Goal: Task Accomplishment & Management: Use online tool/utility

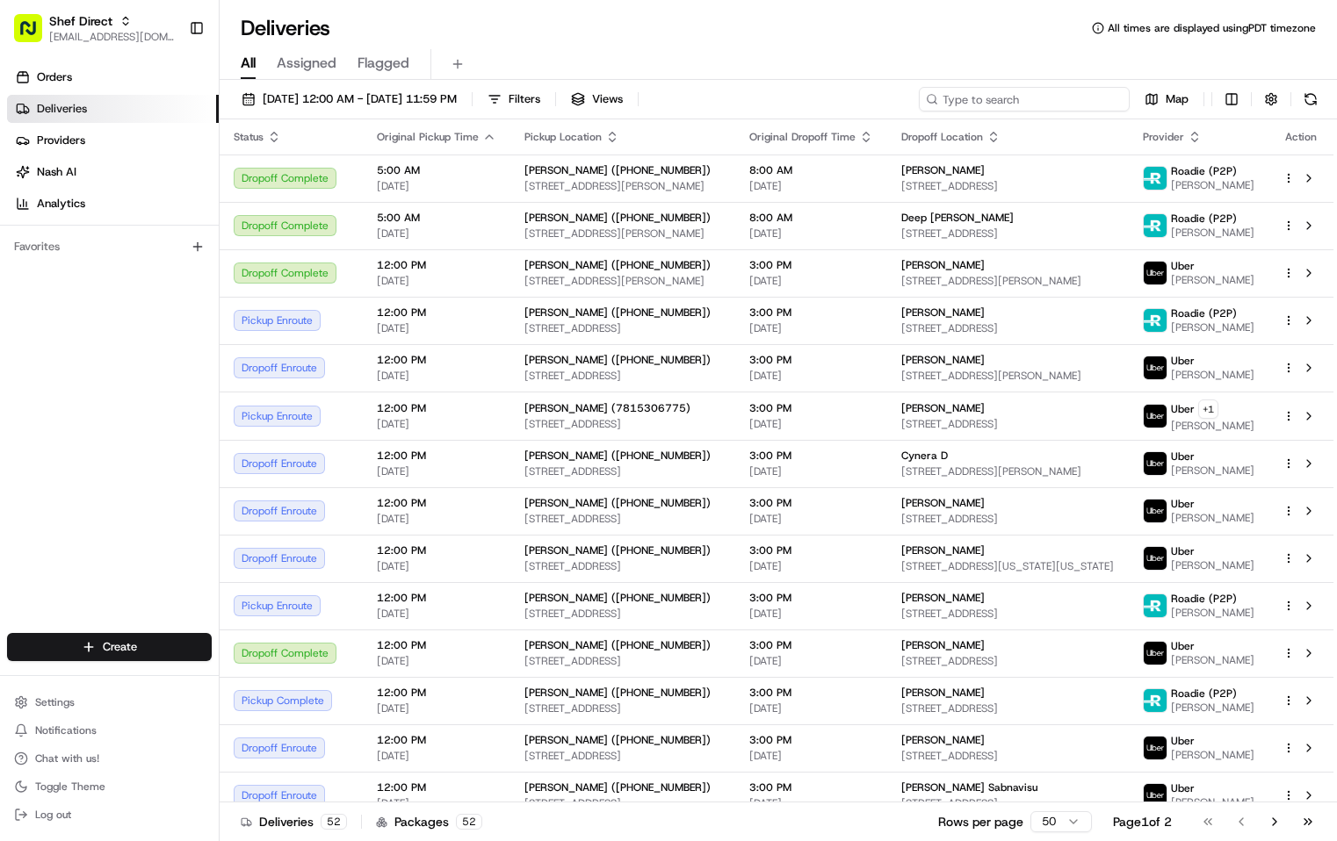
click at [1078, 101] on input at bounding box center [1024, 99] width 211 height 25
paste input "UDqNnbhyWVe"
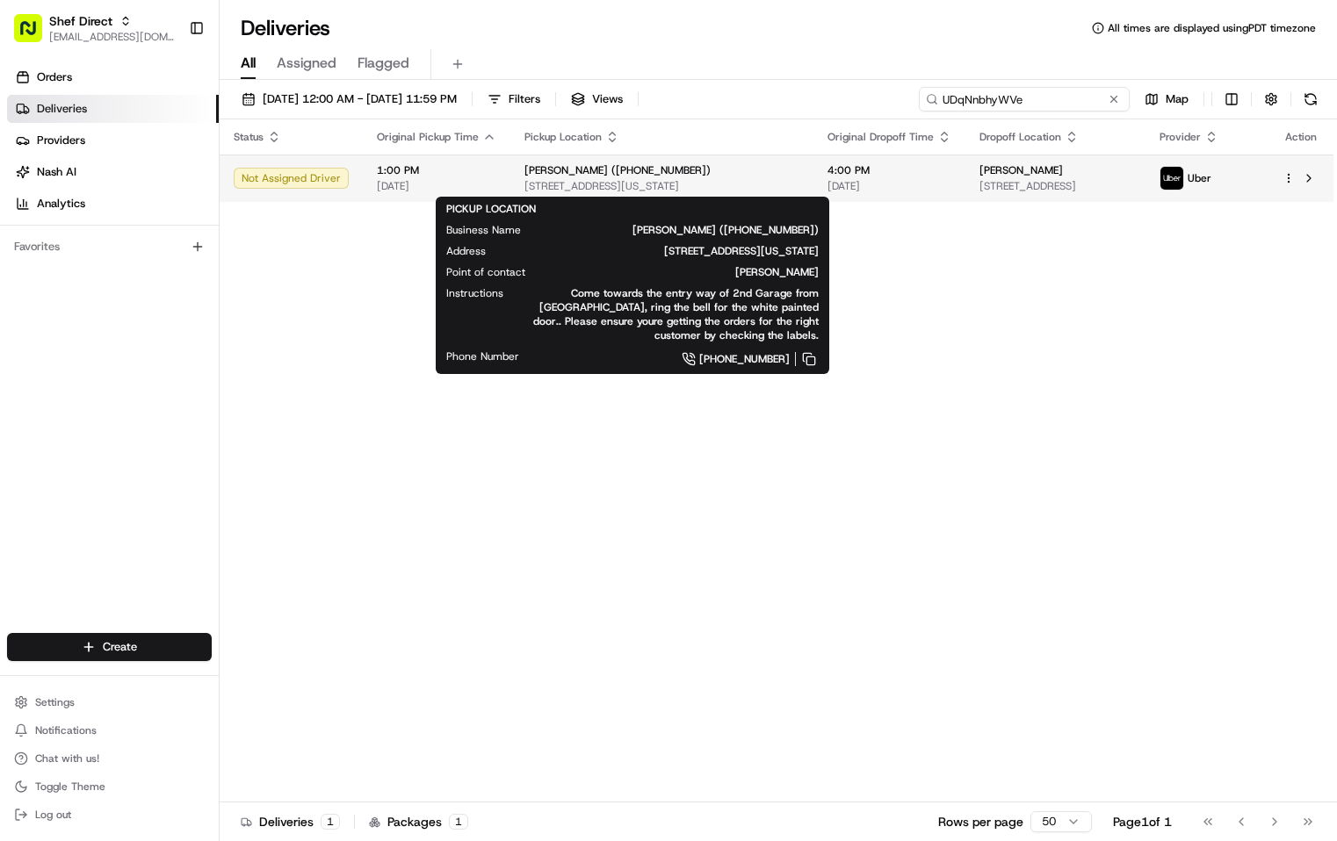
type input "UDqNnbhyWVe"
click at [726, 178] on div "[PERSON_NAME] ([PHONE_NUMBER]) [STREET_ADDRESS][US_STATE]" at bounding box center [661, 178] width 275 height 30
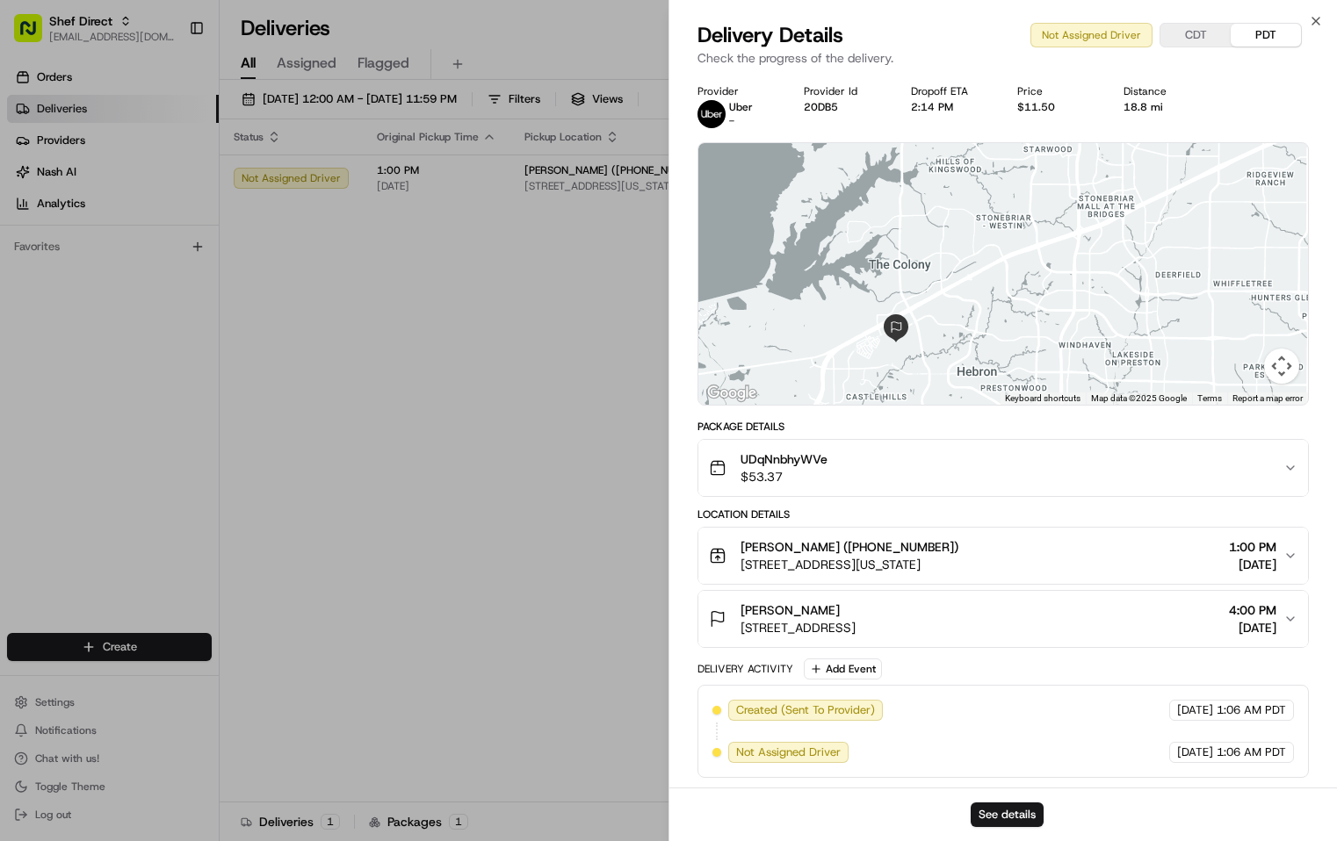
drag, startPoint x: 769, startPoint y: 316, endPoint x: 931, endPoint y: 378, distance: 173.7
click at [931, 378] on div at bounding box center [1003, 274] width 610 height 262
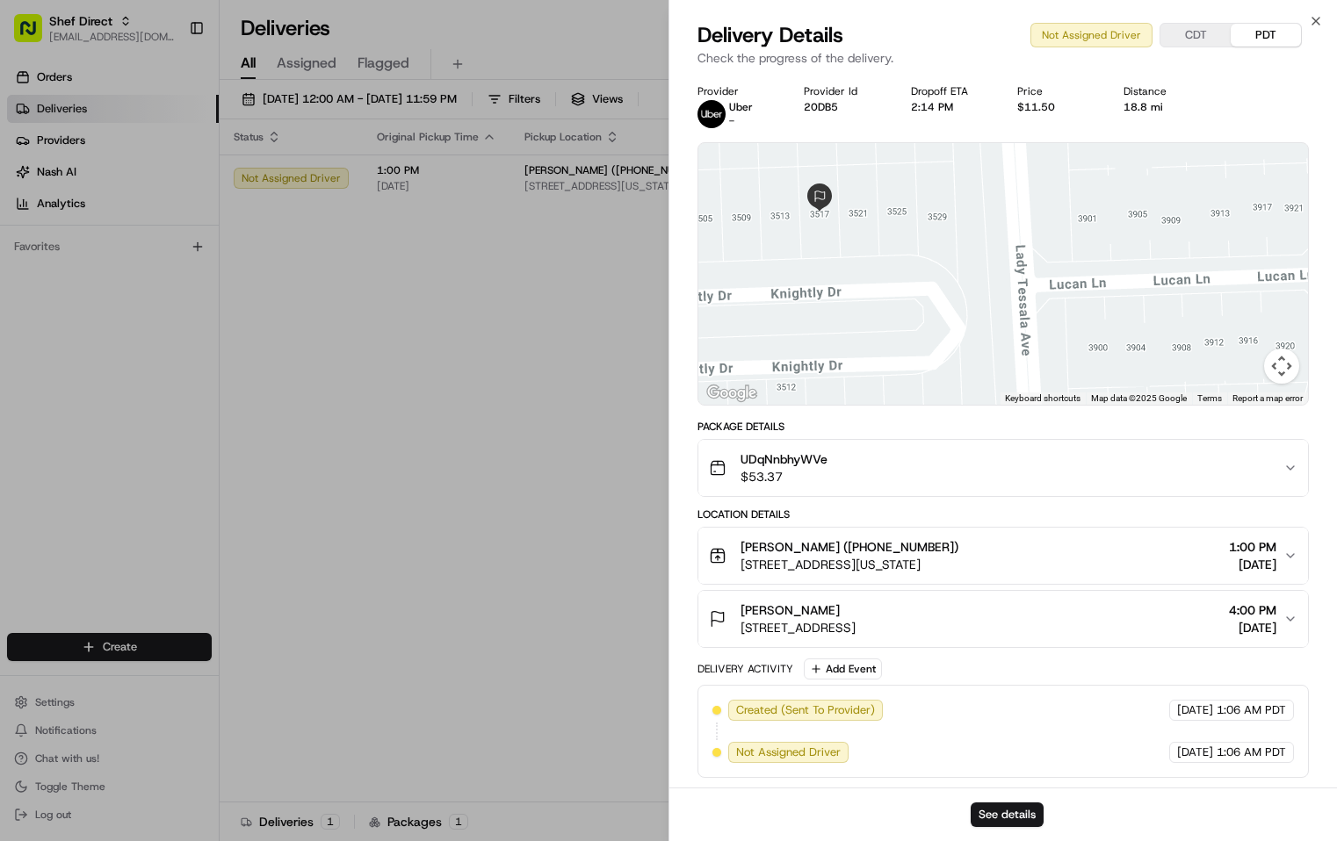
drag, startPoint x: 781, startPoint y: 229, endPoint x: 842, endPoint y: 293, distance: 88.8
click at [842, 293] on div at bounding box center [1003, 274] width 610 height 262
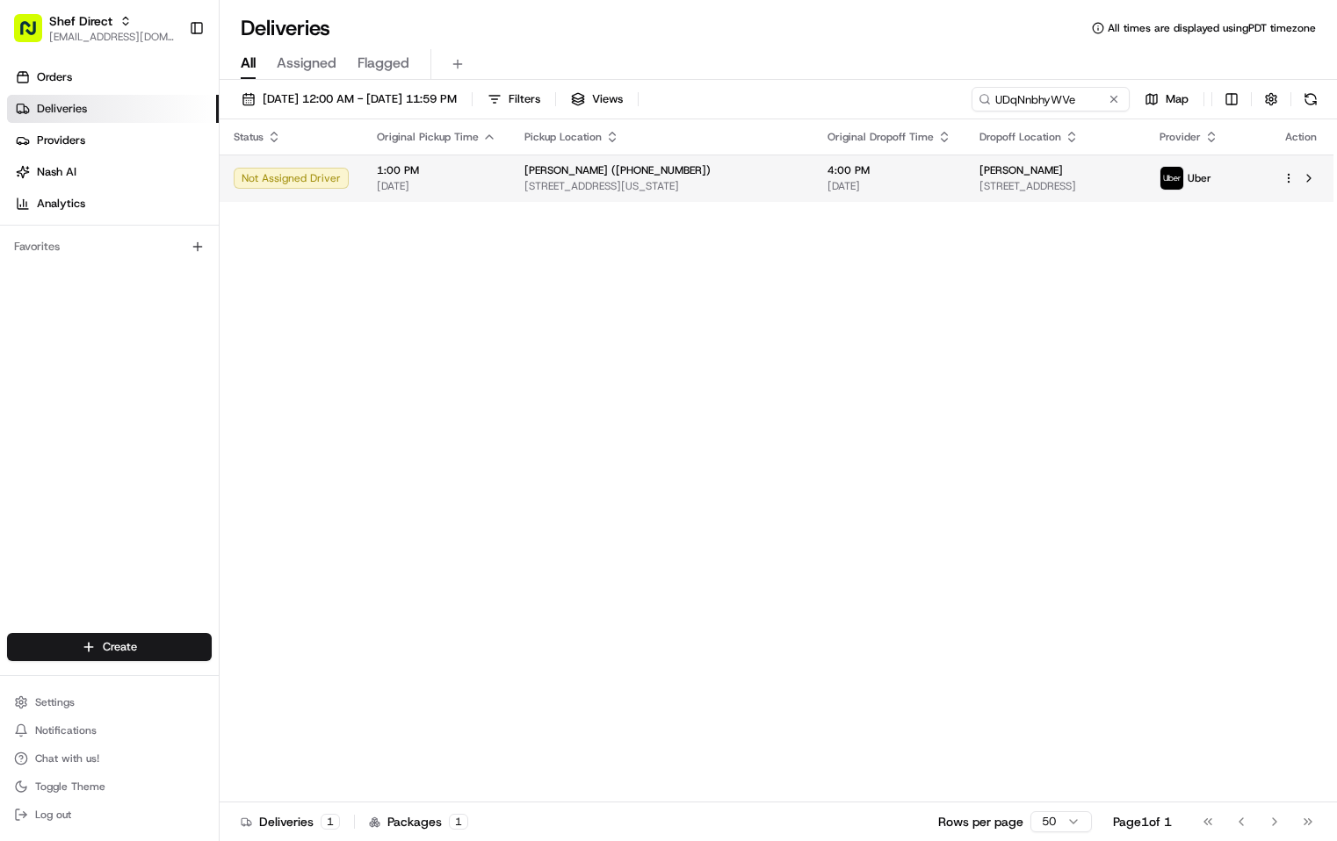
click at [746, 184] on span "[STREET_ADDRESS][US_STATE]" at bounding box center [661, 186] width 275 height 14
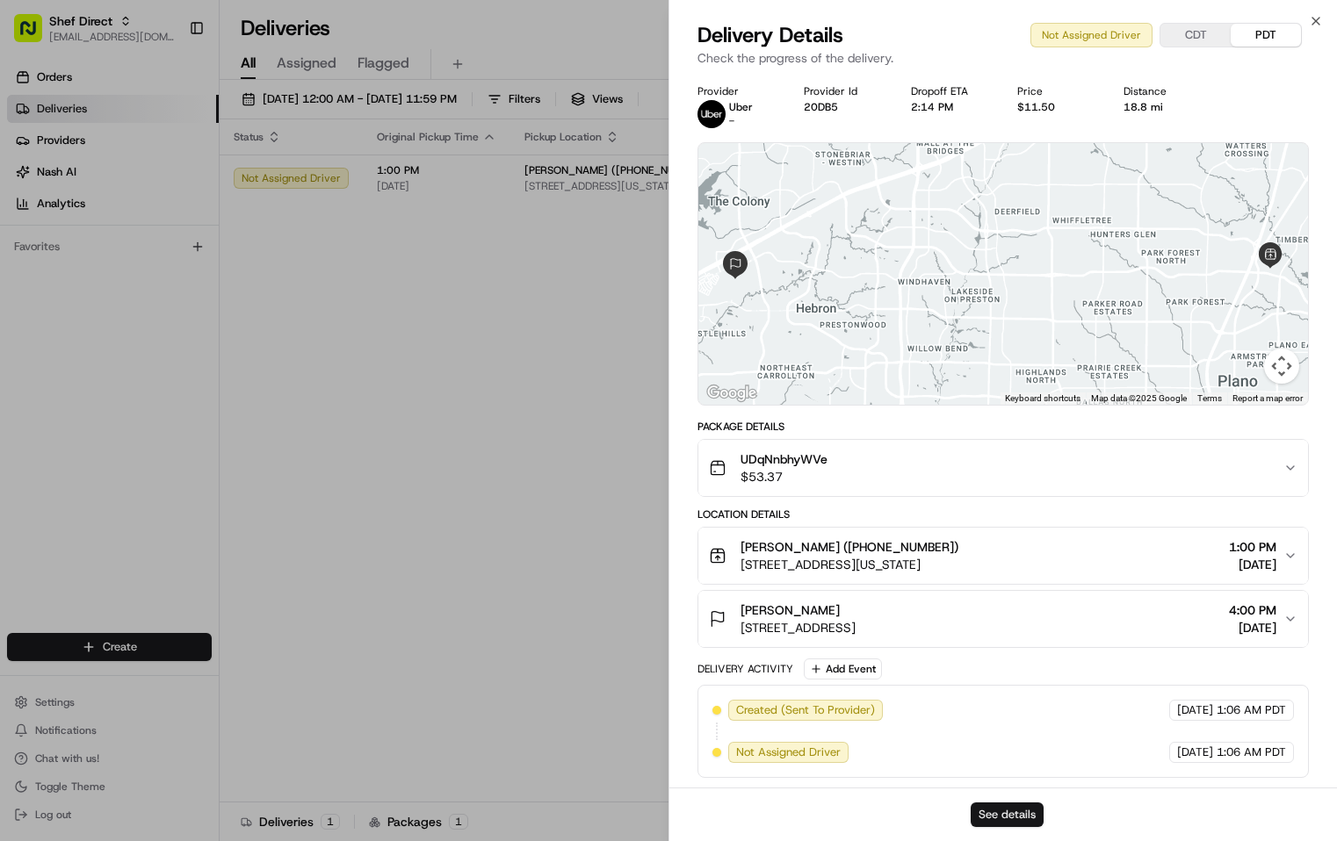
click at [991, 814] on button "See details" at bounding box center [1007, 815] width 73 height 25
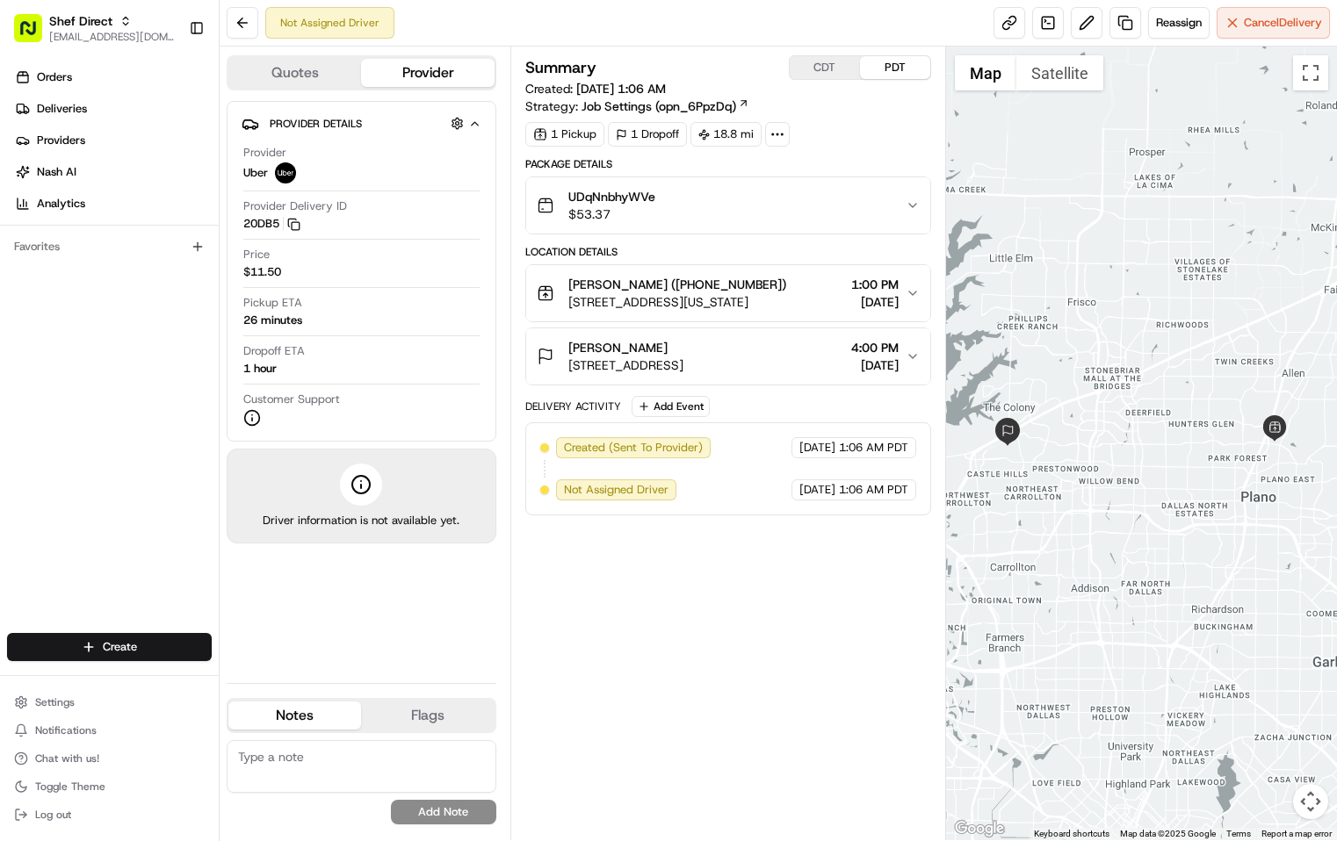
click at [781, 664] on div "Summary CDT PDT Created: 08/18/2025 1:06 AM Strategy: Job Settings (opn_6PpzDq)…" at bounding box center [728, 443] width 406 height 776
click at [791, 631] on div "Summary CDT PDT Created: 08/18/2025 1:06 AM Strategy: Job Settings (opn_6PpzDq)…" at bounding box center [728, 443] width 406 height 776
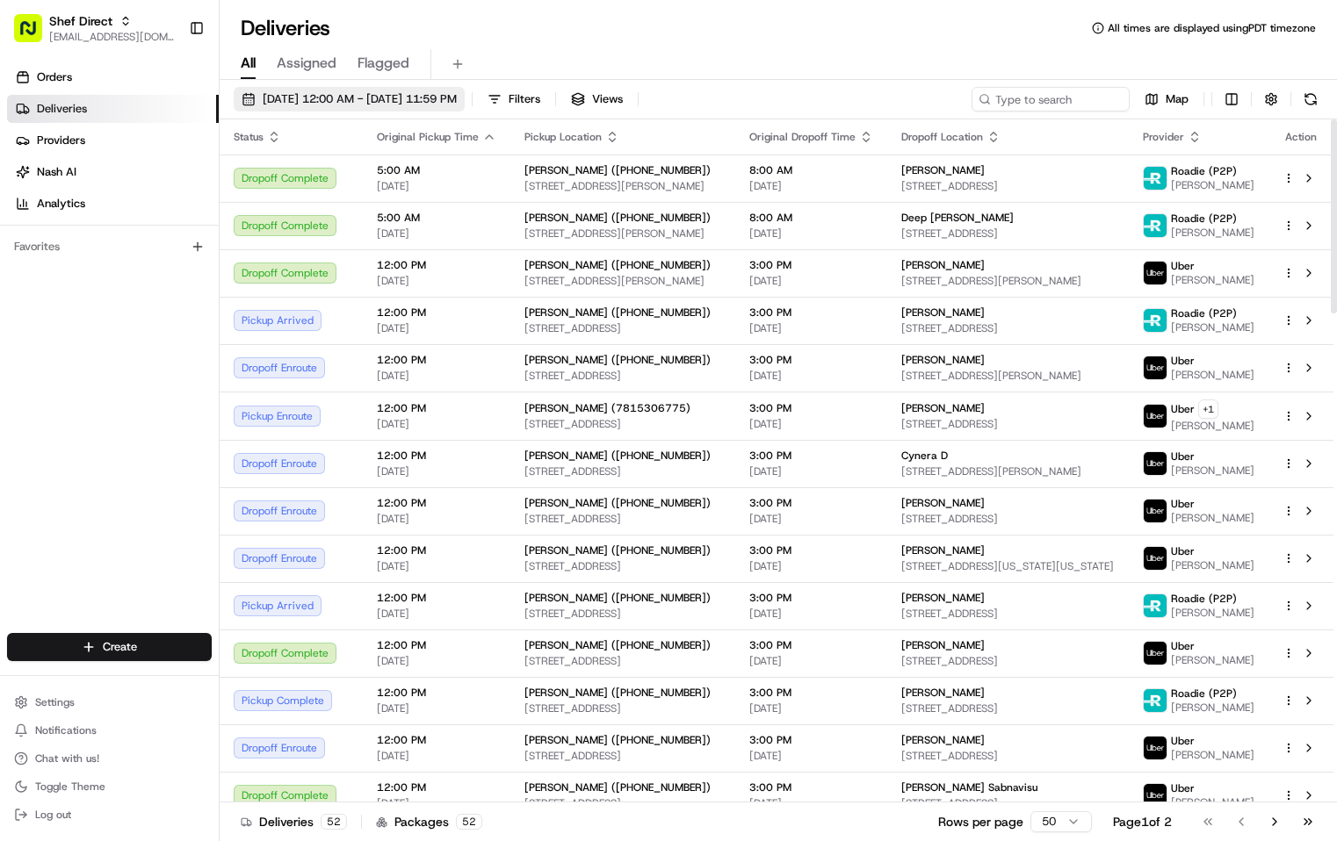
click at [457, 100] on span "[DATE] 12:00 AM - [DATE] 11:59 PM" at bounding box center [360, 99] width 194 height 16
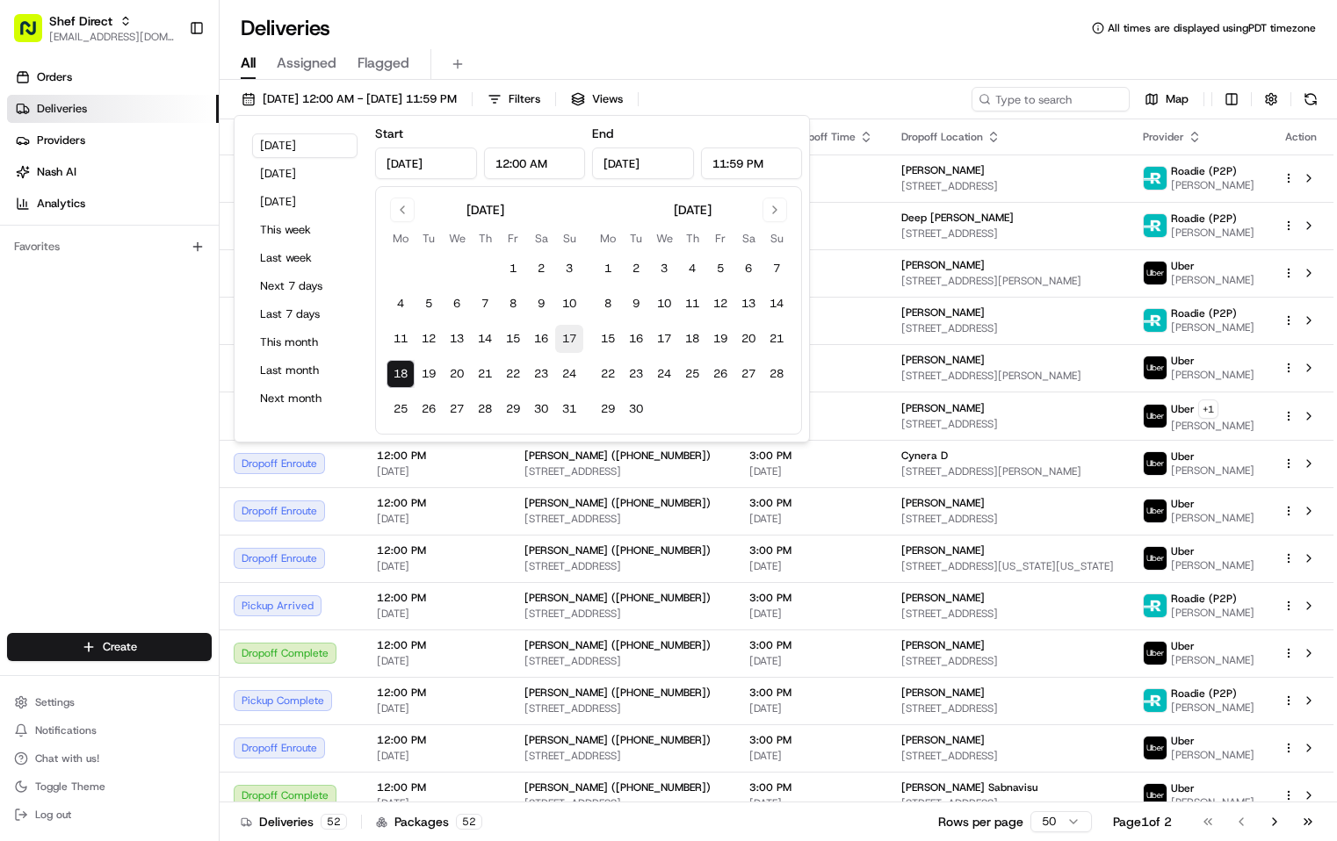
click at [567, 336] on button "17" at bounding box center [569, 339] width 28 height 28
type input "Aug 17, 2025"
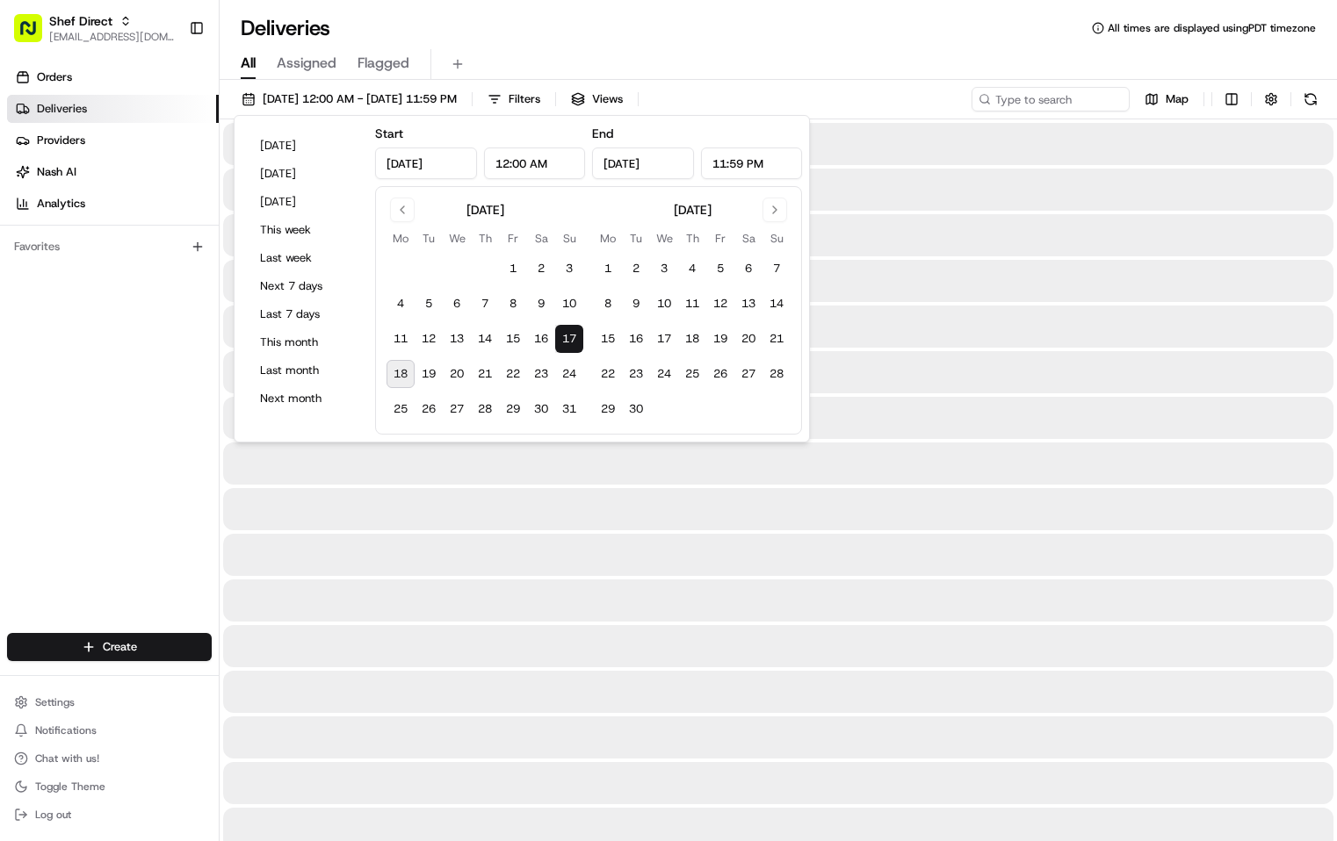
click at [832, 43] on div "All Assigned Flagged" at bounding box center [778, 61] width 1117 height 38
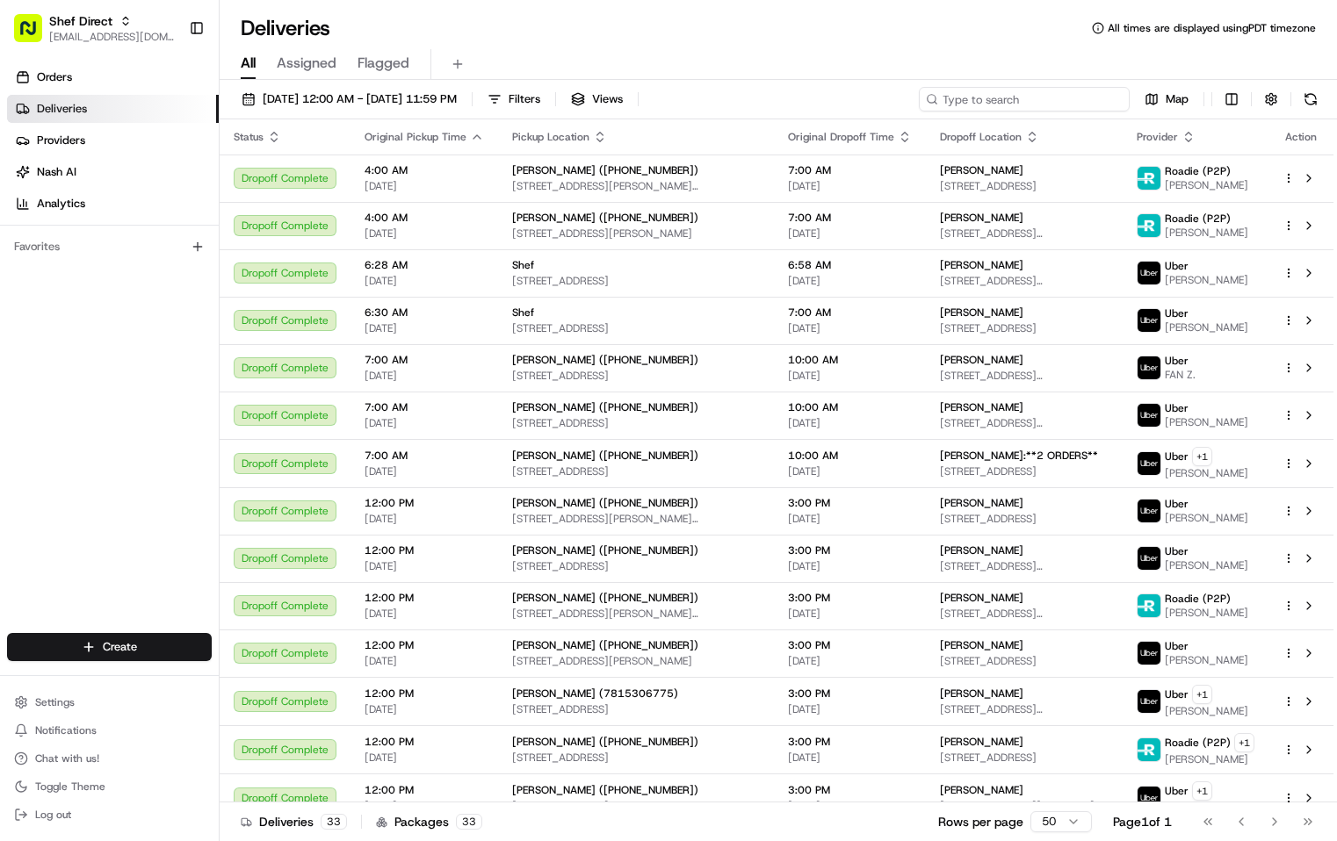
click at [1029, 99] on input at bounding box center [1024, 99] width 211 height 25
paste input "PH8DLARF6Ka"
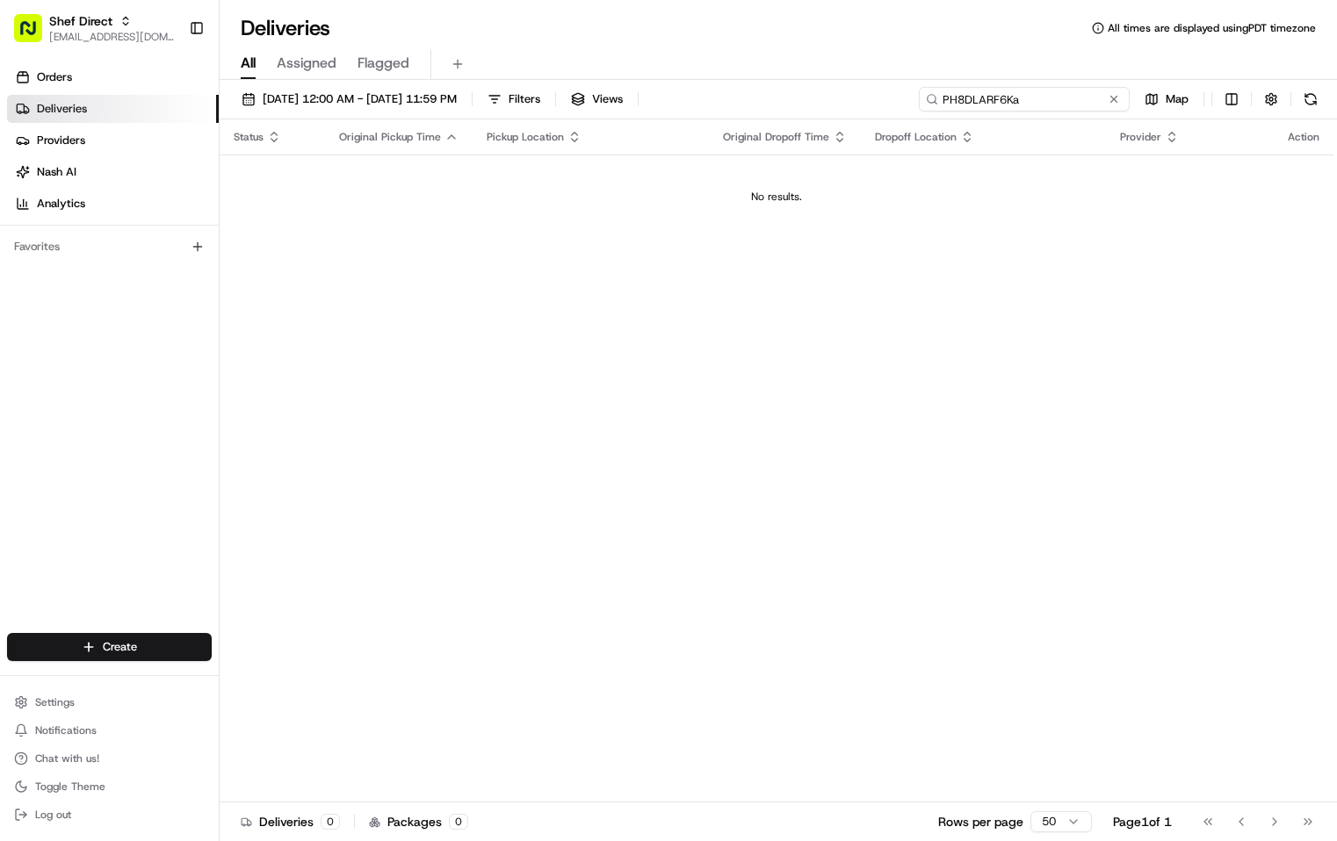
drag, startPoint x: 1026, startPoint y: 100, endPoint x: 796, endPoint y: 105, distance: 230.2
click at [796, 105] on div "08/17/2025 12:00 AM - 08/17/2025 11:59 PM Filters Views PH8DLARF6Ka Map" at bounding box center [778, 103] width 1117 height 32
type input "Kalpana"
click at [105, 21] on span "Shef Direct" at bounding box center [80, 21] width 63 height 18
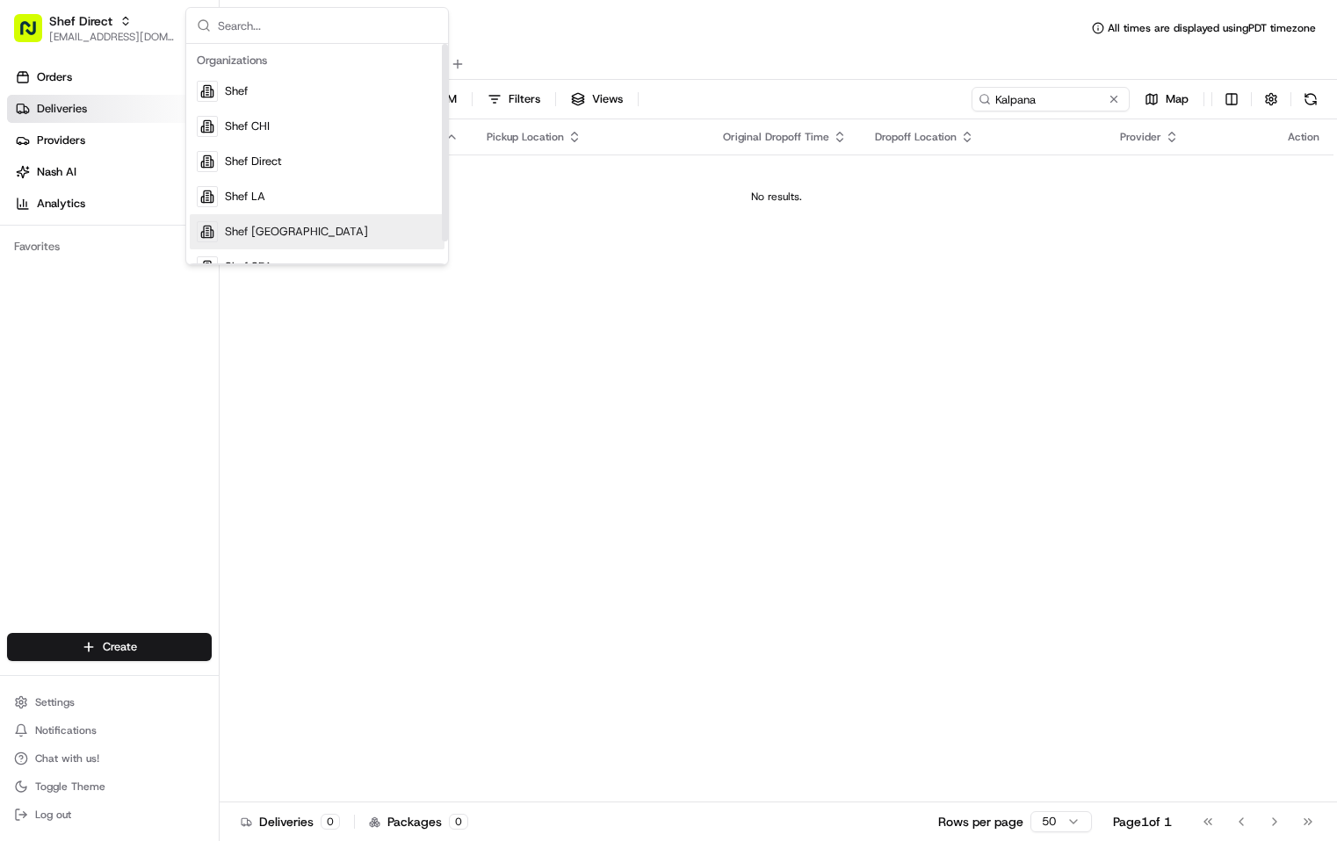
click at [281, 231] on div "Shef NYC" at bounding box center [317, 231] width 255 height 35
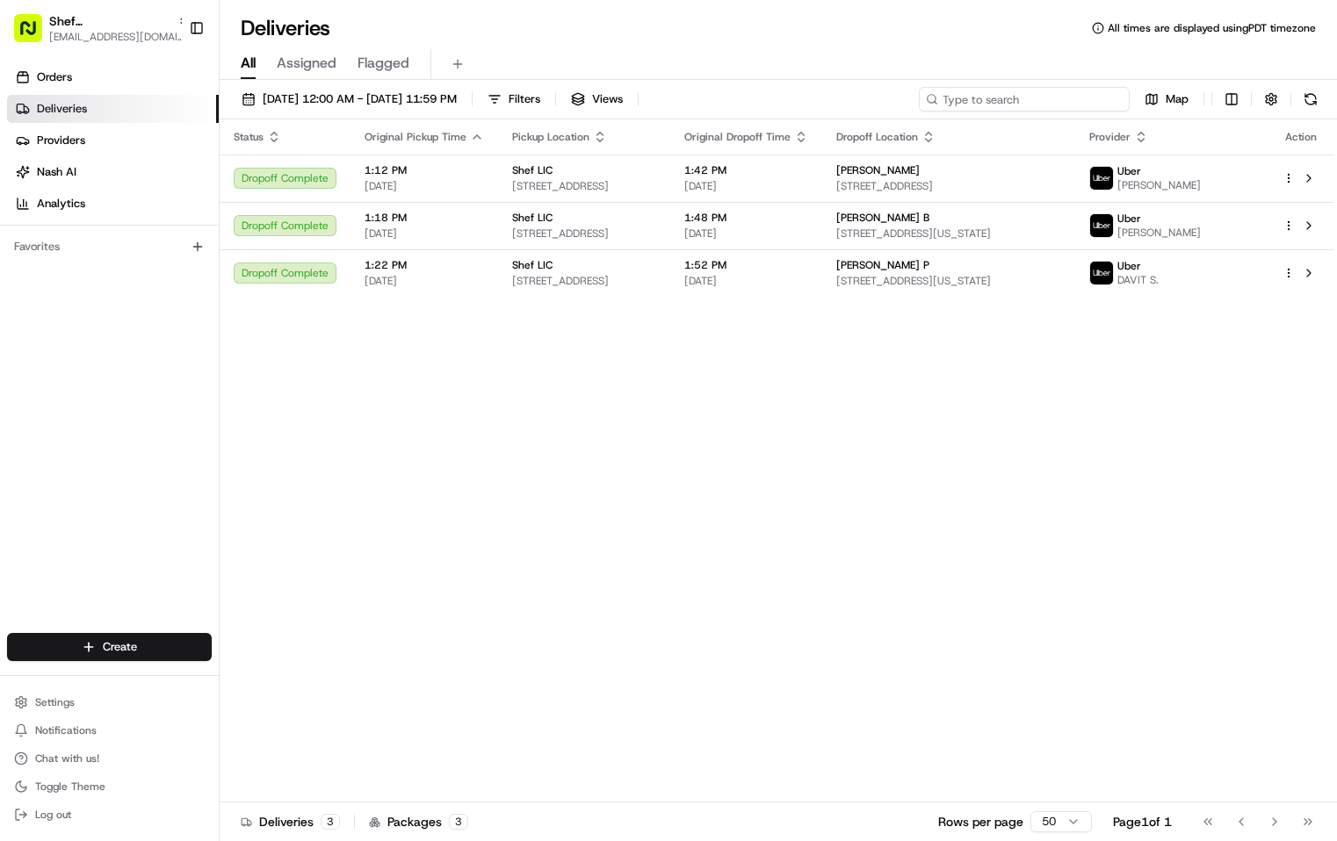
click at [1026, 98] on input at bounding box center [1024, 99] width 211 height 25
type input "Kalpana"
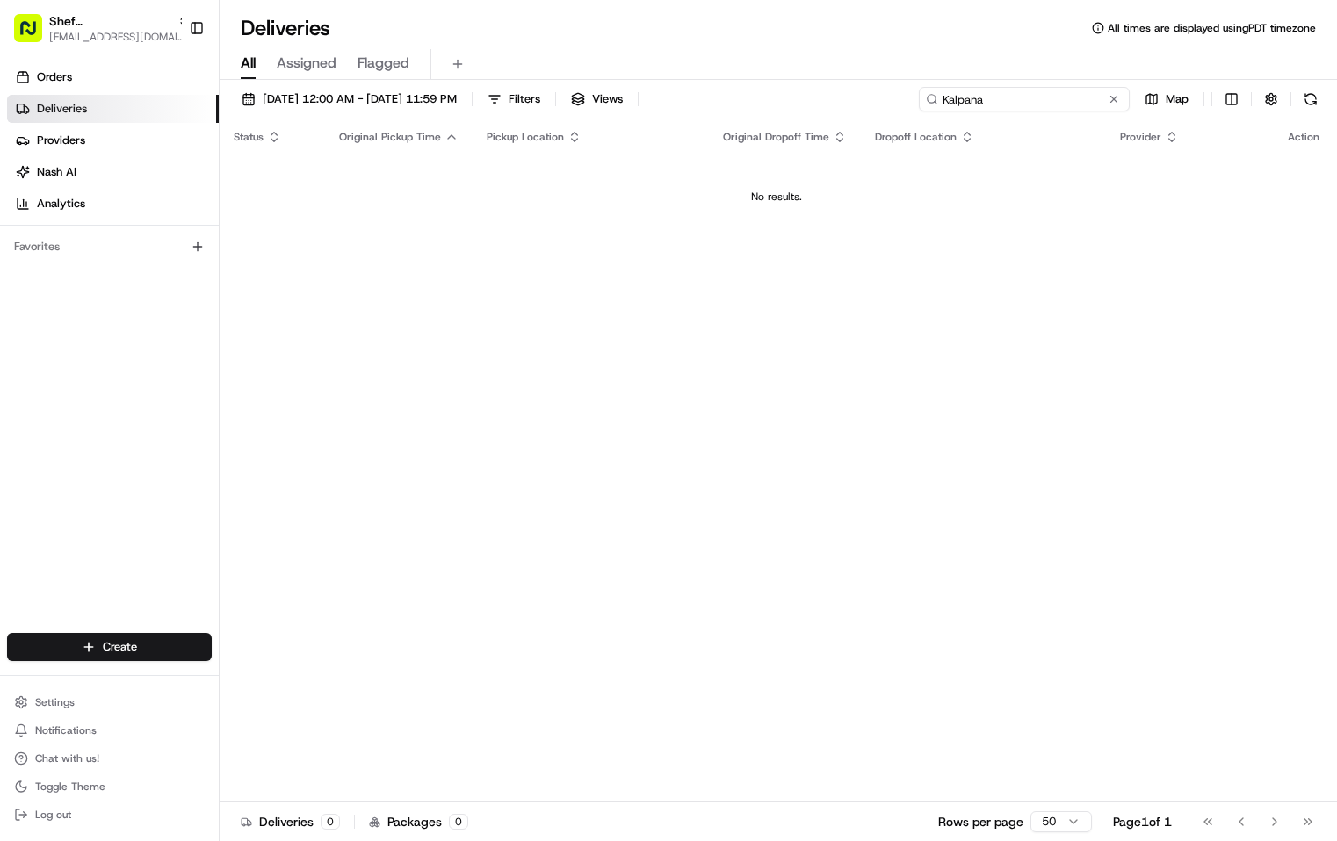
drag, startPoint x: 1035, startPoint y: 95, endPoint x: 831, endPoint y: 95, distance: 203.8
click at [831, 95] on div "08/17/2025 12:00 AM - 08/17/2025 11:59 PM Filters Views Kalpana Map" at bounding box center [778, 103] width 1117 height 32
click at [822, 48] on div "All Assigned Flagged" at bounding box center [778, 61] width 1117 height 38
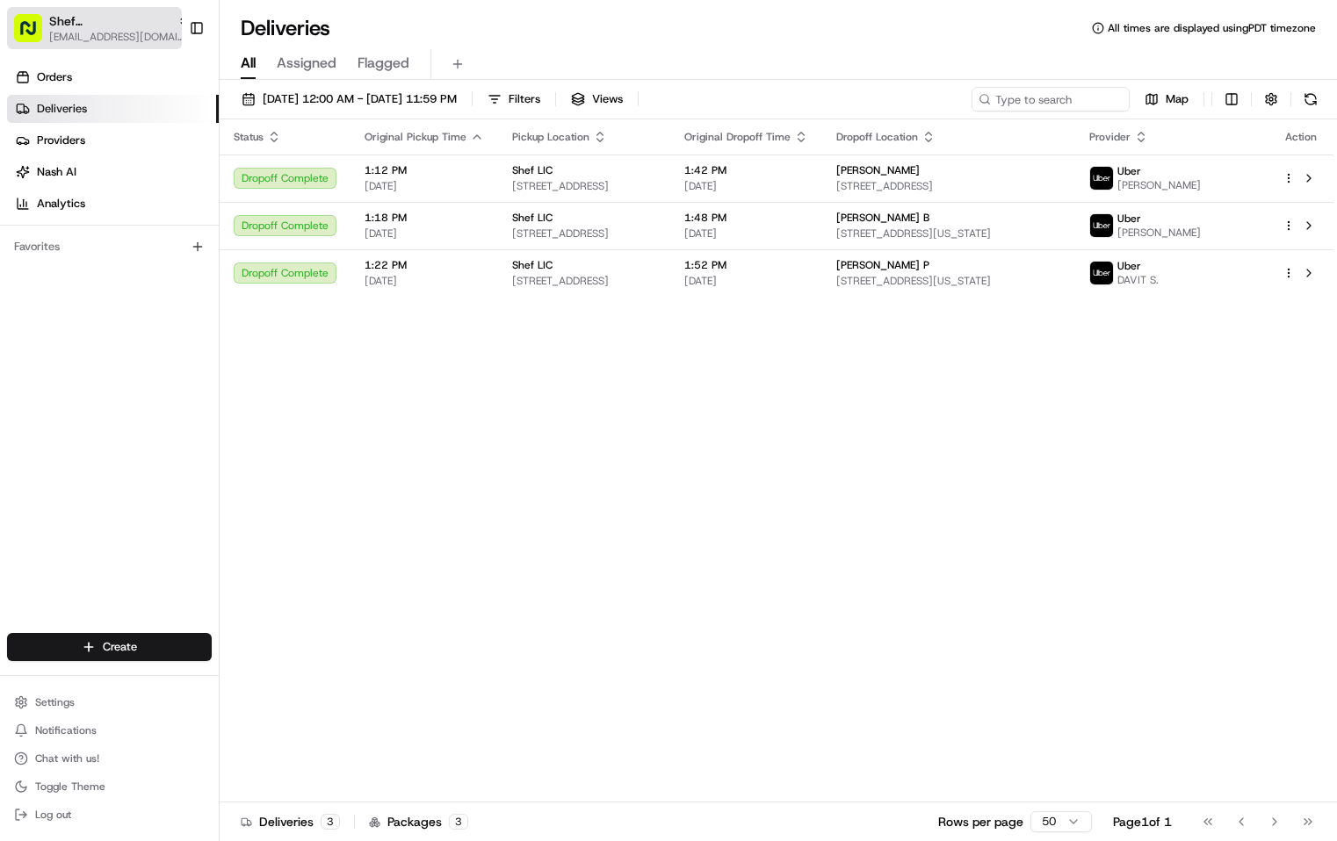
click at [132, 23] on div "Shef NYC" at bounding box center [119, 21] width 141 height 18
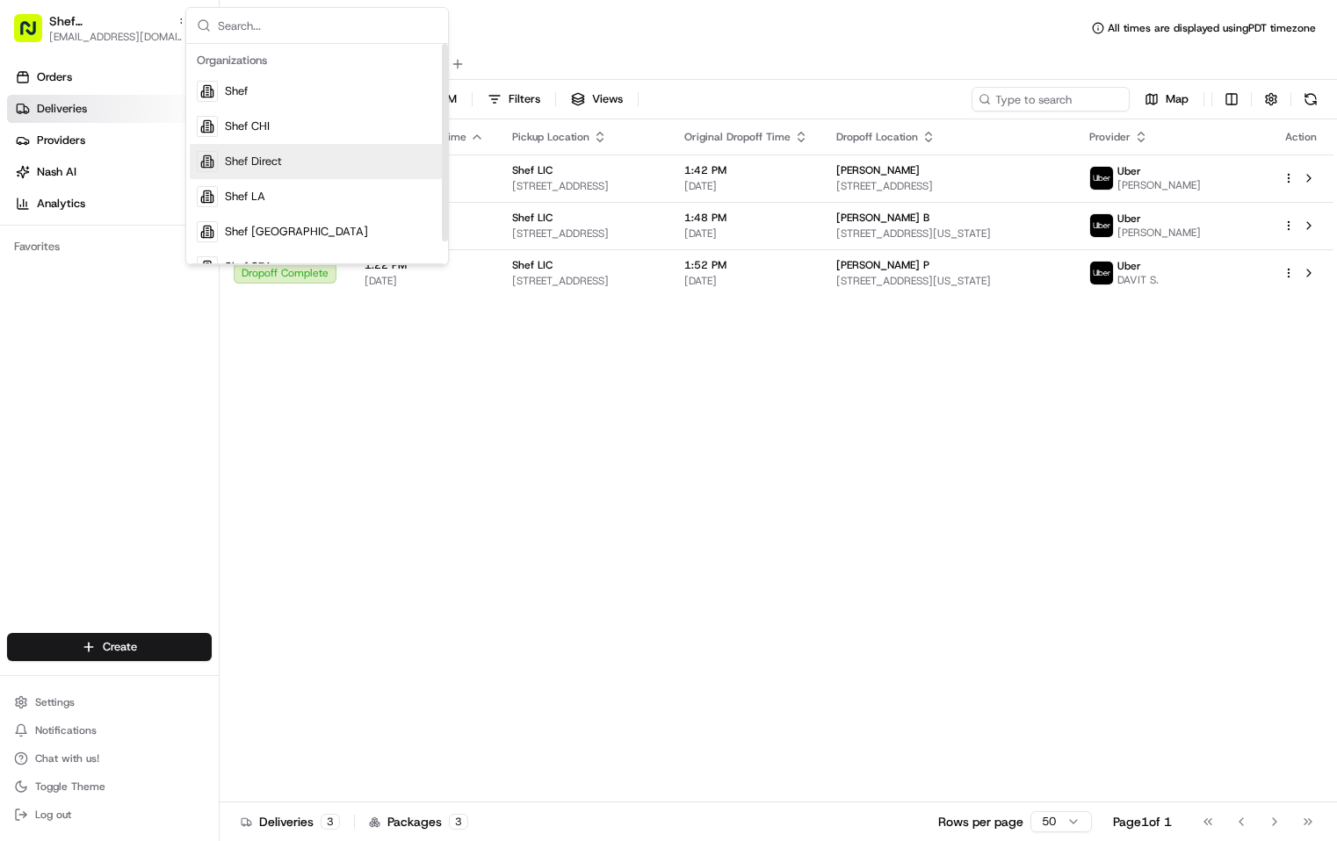
click at [294, 165] on div "Shef Direct" at bounding box center [317, 161] width 255 height 35
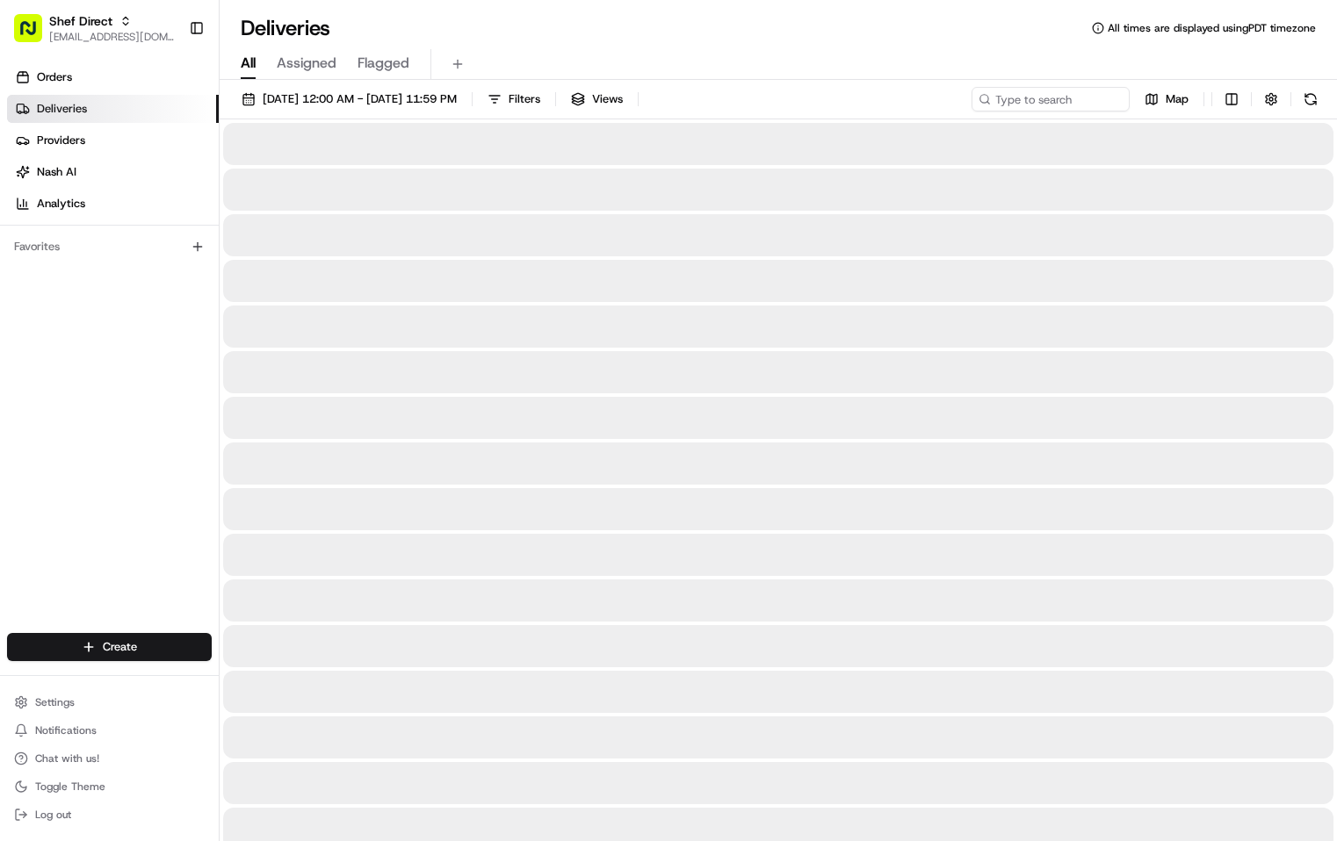
click at [810, 32] on div "Deliveries All times are displayed using PDT timezone" at bounding box center [778, 28] width 1117 height 28
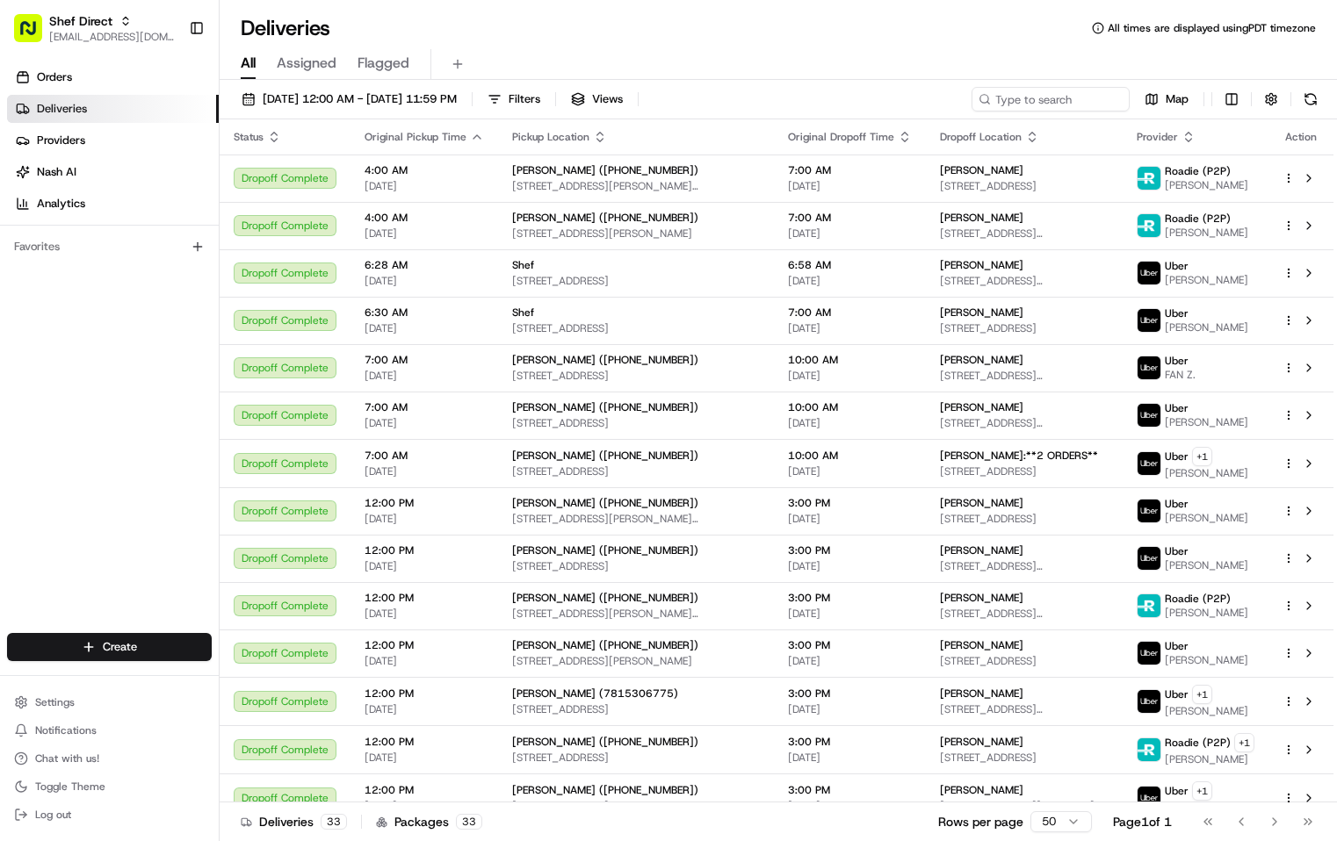
click at [888, 48] on div "All Assigned Flagged" at bounding box center [778, 61] width 1117 height 38
click at [101, 430] on div "Orders Deliveries Providers Nash AI Analytics Favorites" at bounding box center [109, 350] width 219 height 588
click at [150, 430] on div "Orders Deliveries Providers Nash AI Analytics Favorites" at bounding box center [109, 350] width 219 height 588
click at [772, 33] on div "Deliveries All times are displayed using PDT timezone" at bounding box center [778, 28] width 1117 height 28
click at [155, 445] on div "Orders Deliveries Providers Nash AI Analytics Favorites" at bounding box center [109, 350] width 219 height 588
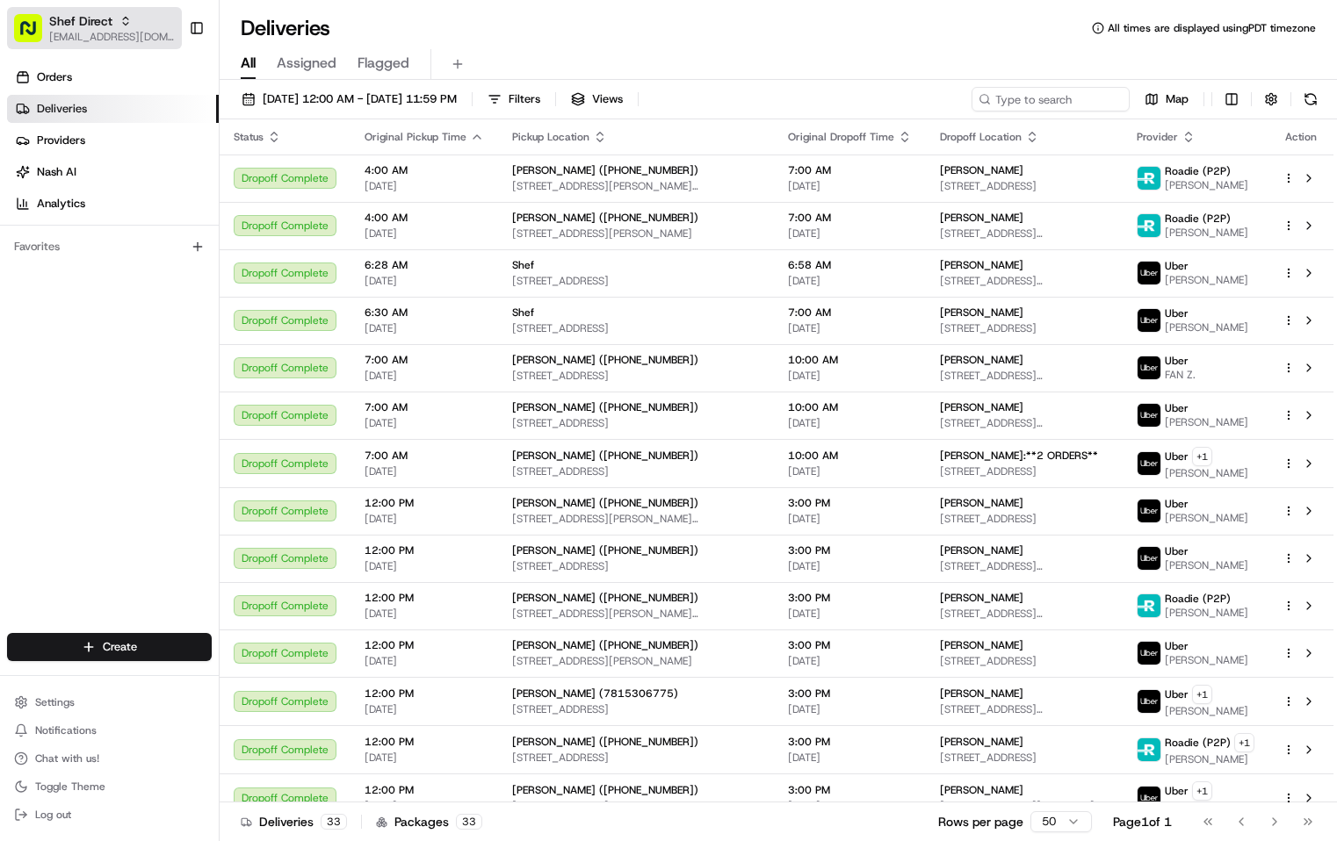
click at [117, 32] on span "[EMAIL_ADDRESS][DOMAIN_NAME]" at bounding box center [112, 37] width 126 height 14
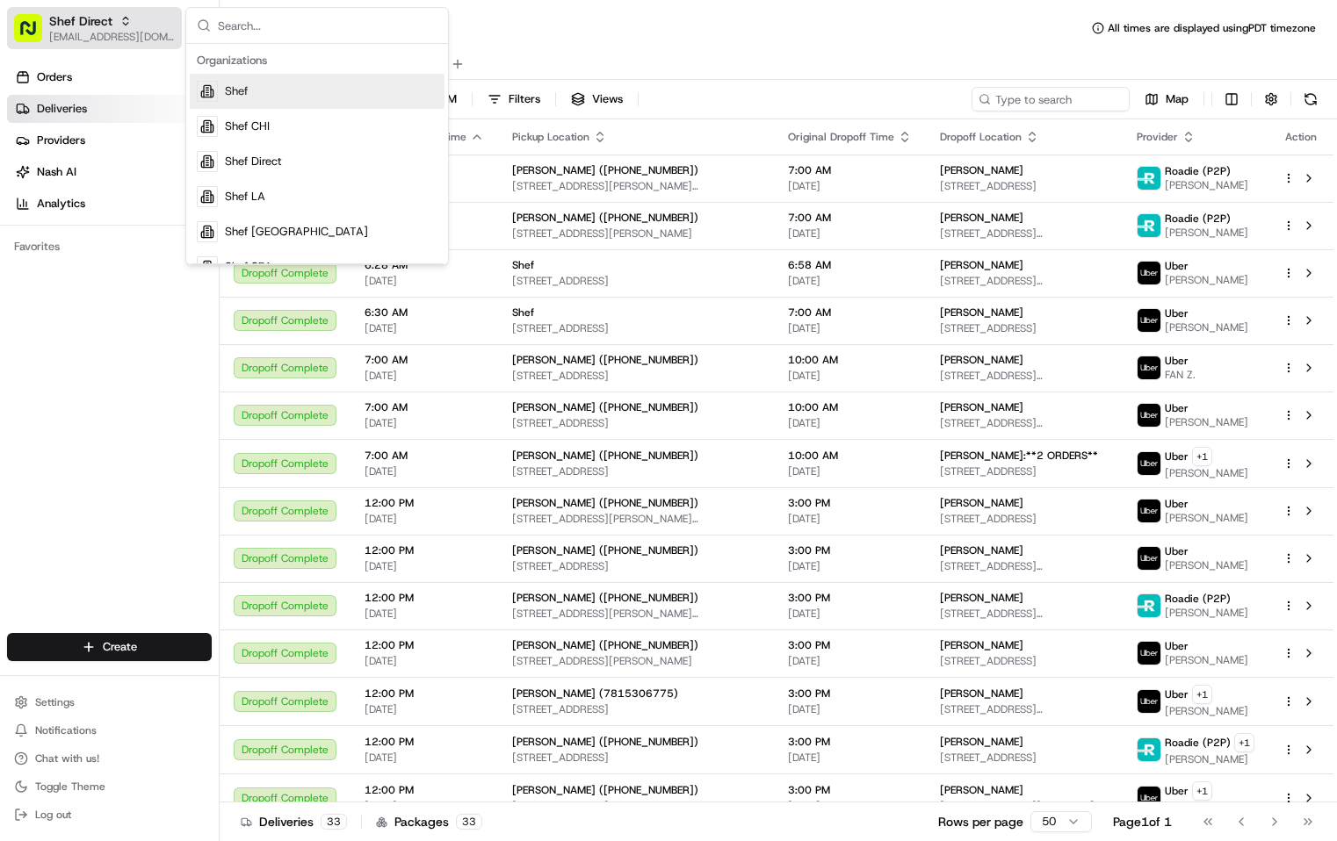
click at [126, 26] on icon "button" at bounding box center [125, 21] width 12 height 12
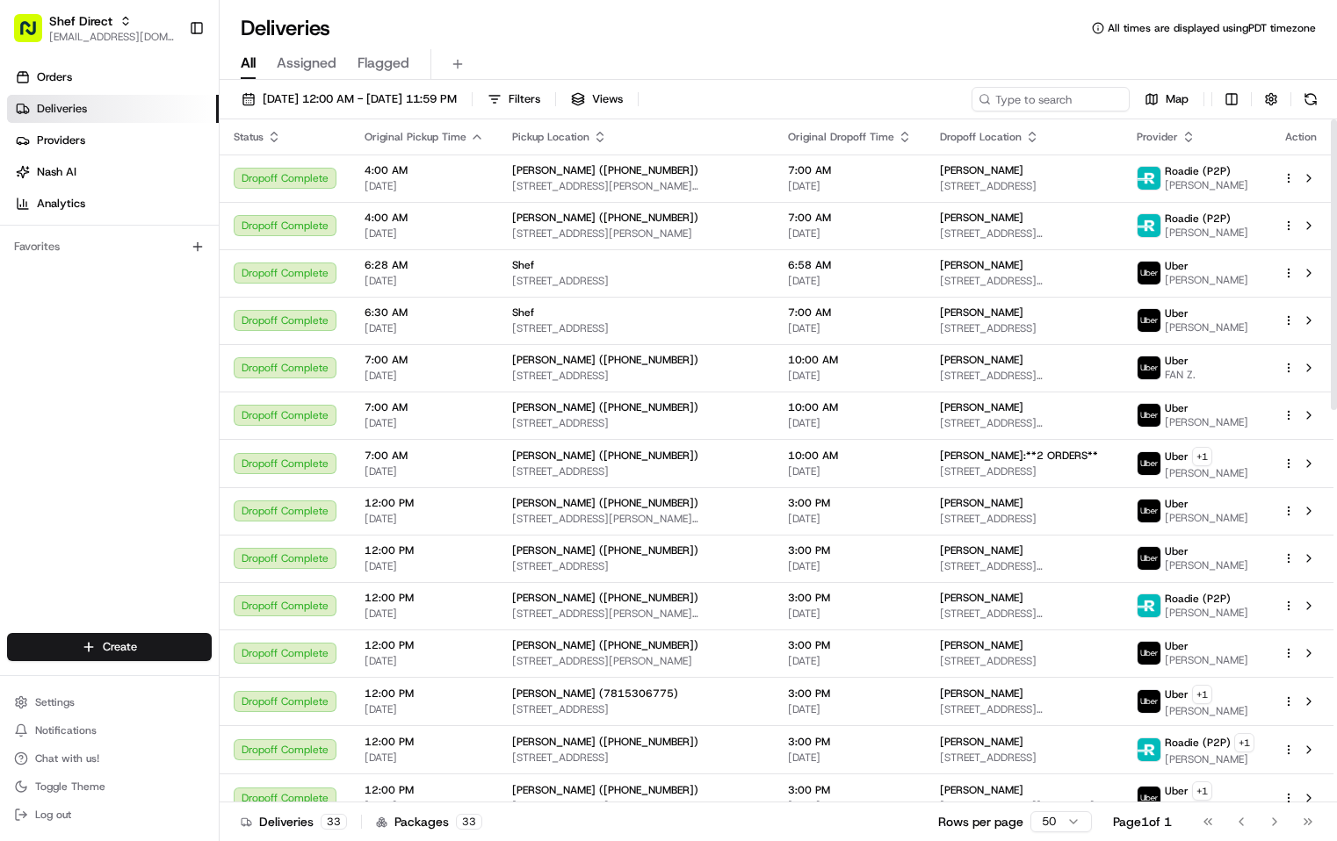
click at [76, 401] on div "Orders Deliveries Providers Nash AI Analytics Favorites" at bounding box center [109, 350] width 219 height 588
click at [112, 45] on button "Shef Direct supporthq@shef.com" at bounding box center [94, 28] width 175 height 42
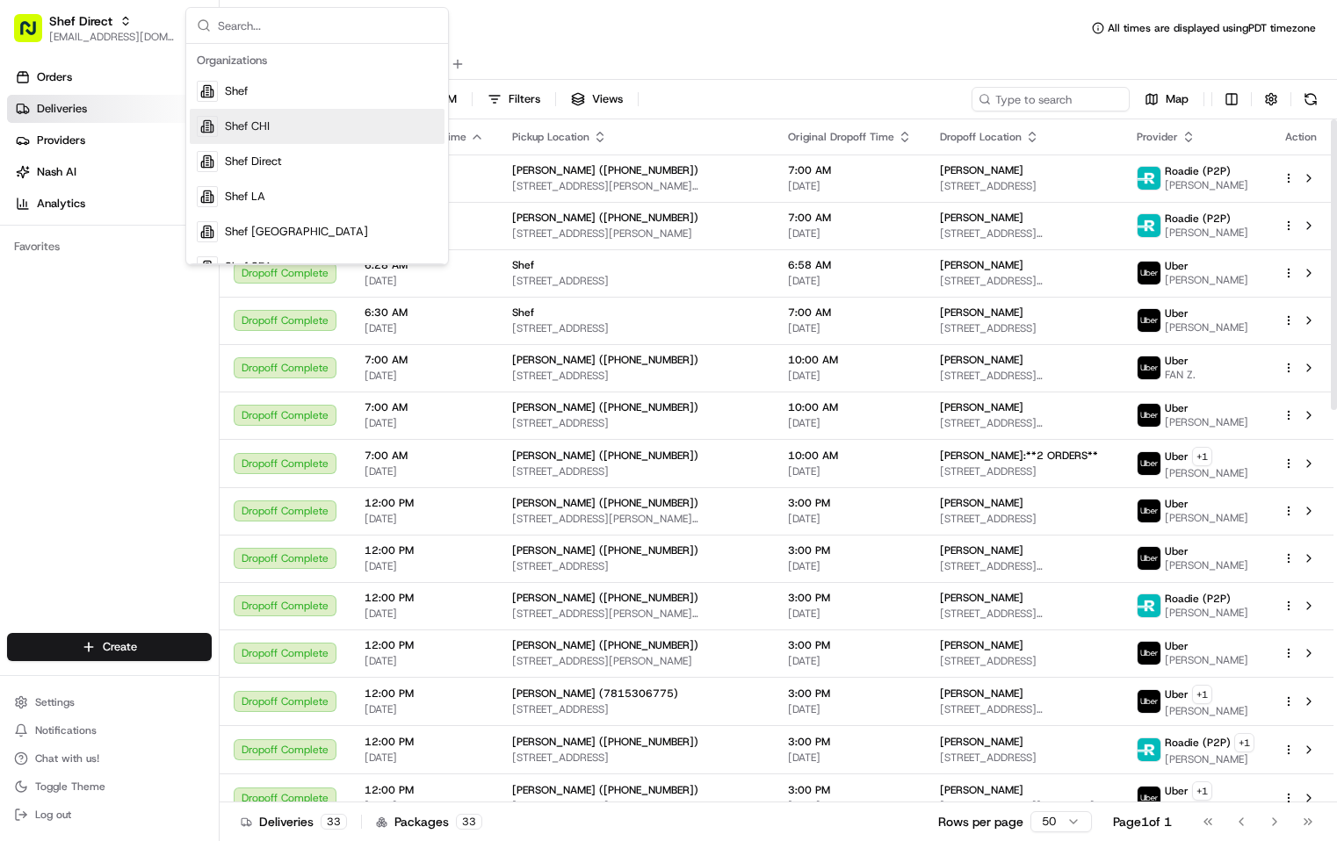
click at [127, 538] on div "Orders Deliveries Providers Nash AI Analytics Favorites" at bounding box center [109, 350] width 219 height 588
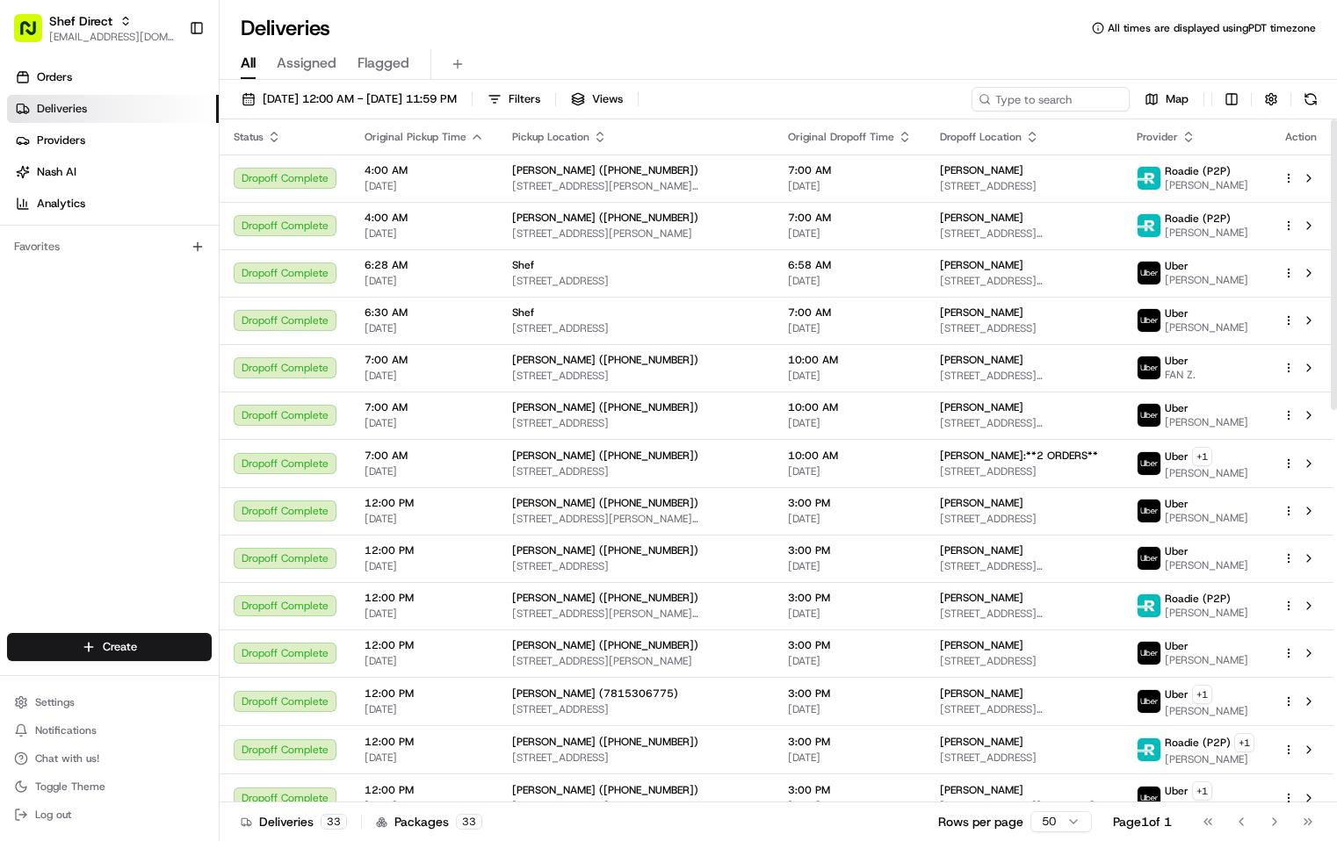
click at [141, 377] on div "Orders Deliveries Providers Nash AI Analytics Favorites" at bounding box center [109, 350] width 219 height 588
drag, startPoint x: 118, startPoint y: 383, endPoint x: 125, endPoint y: 390, distance: 9.9
click at [121, 383] on div "Orders Deliveries Providers Nash AI Analytics Favorites" at bounding box center [109, 350] width 219 height 588
click at [157, 639] on html "Shef Direct supporthq@shef.com Toggle Sidebar Orders Deliveries Providers Nash …" at bounding box center [668, 420] width 1337 height 841
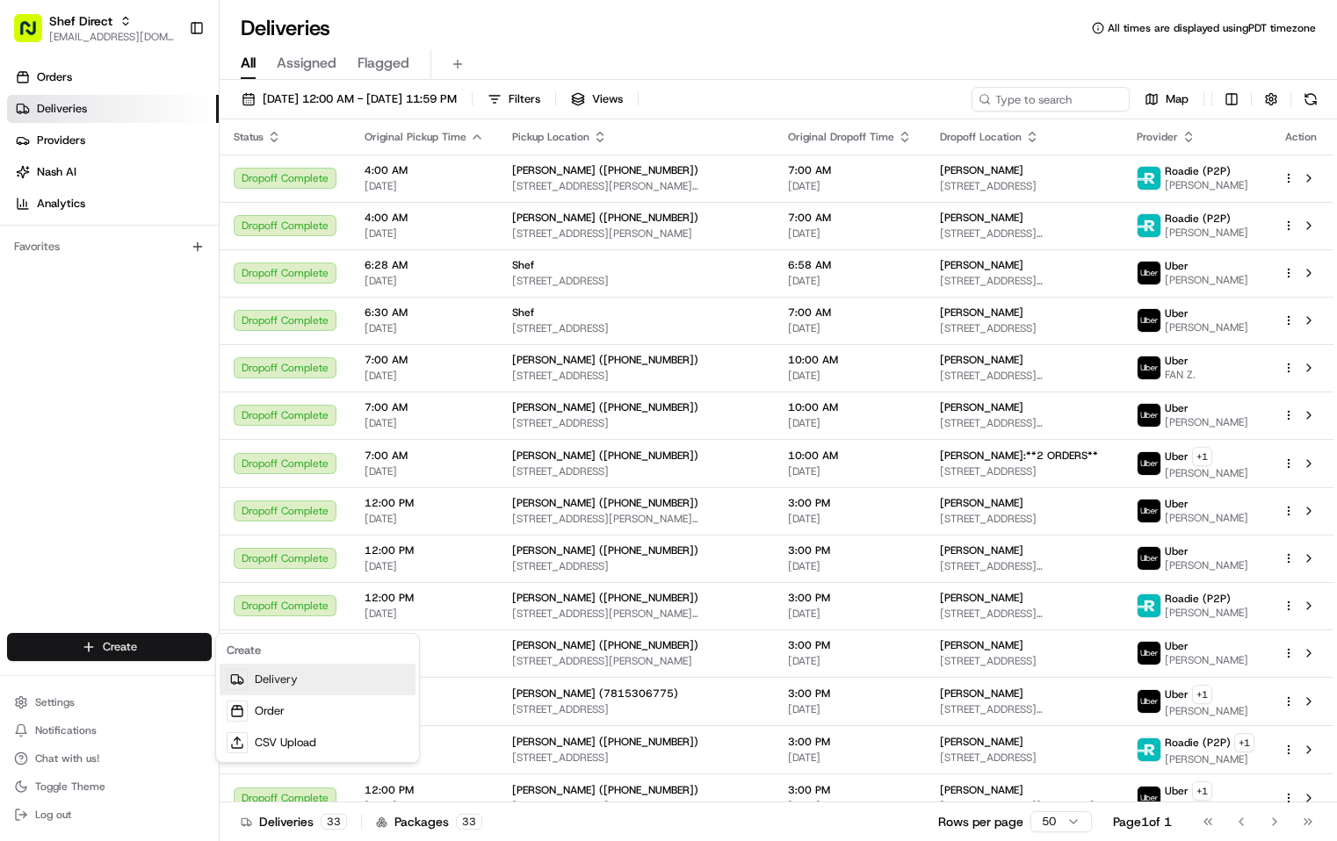
click at [307, 680] on link "Delivery" at bounding box center [318, 680] width 196 height 32
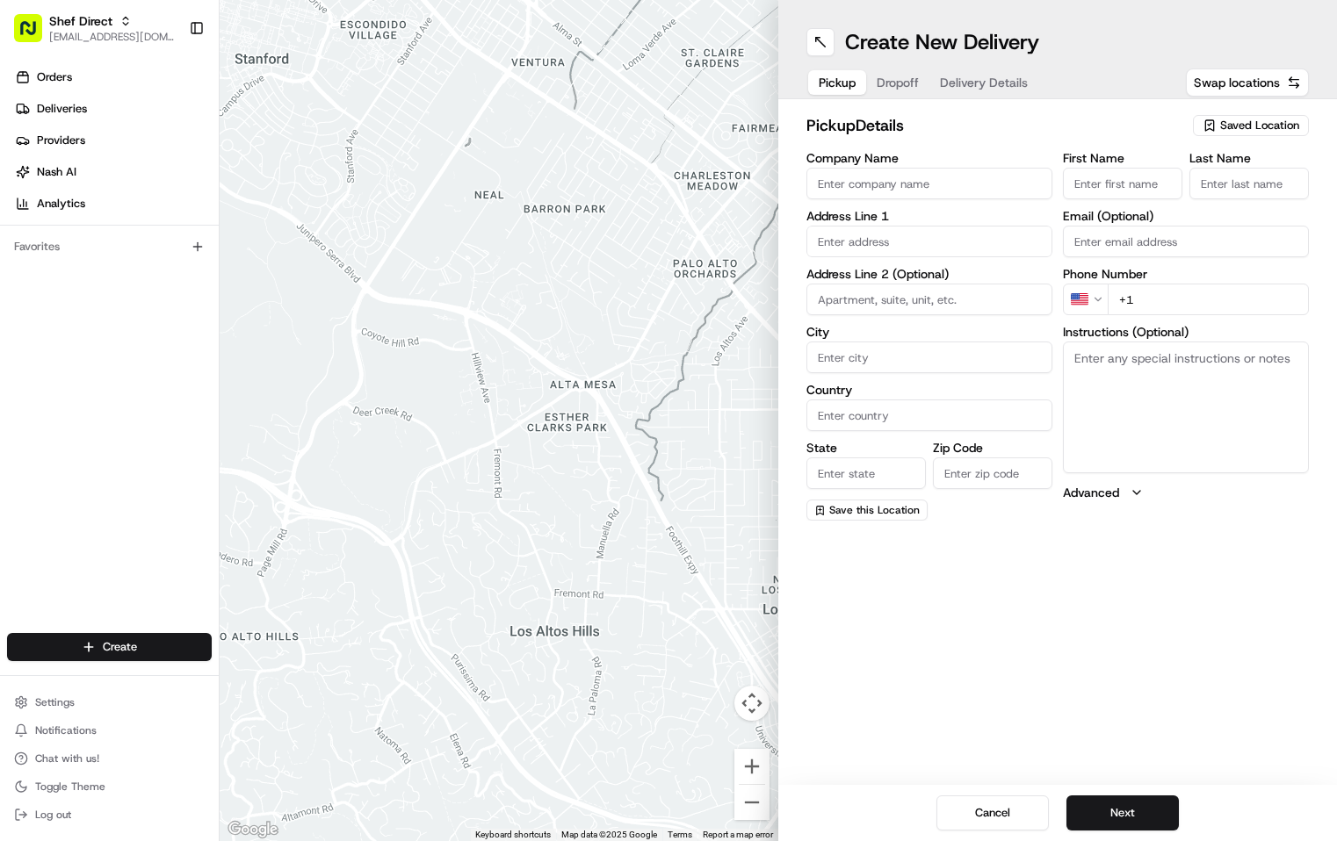
drag, startPoint x: 170, startPoint y: 334, endPoint x: 461, endPoint y: 385, distance: 295.2
click at [170, 333] on div "Orders Deliveries Providers Nash AI Analytics Favorites" at bounding box center [109, 350] width 219 height 588
click at [91, 380] on div "Orders Deliveries Providers Nash AI Analytics Favorites" at bounding box center [109, 350] width 219 height 588
click at [116, 487] on div "Orders Deliveries Providers Nash AI Analytics Favorites" at bounding box center [109, 350] width 219 height 588
click at [128, 337] on div "Orders Deliveries Providers Nash AI Analytics Favorites" at bounding box center [109, 350] width 219 height 588
